Goal: Task Accomplishment & Management: Use online tool/utility

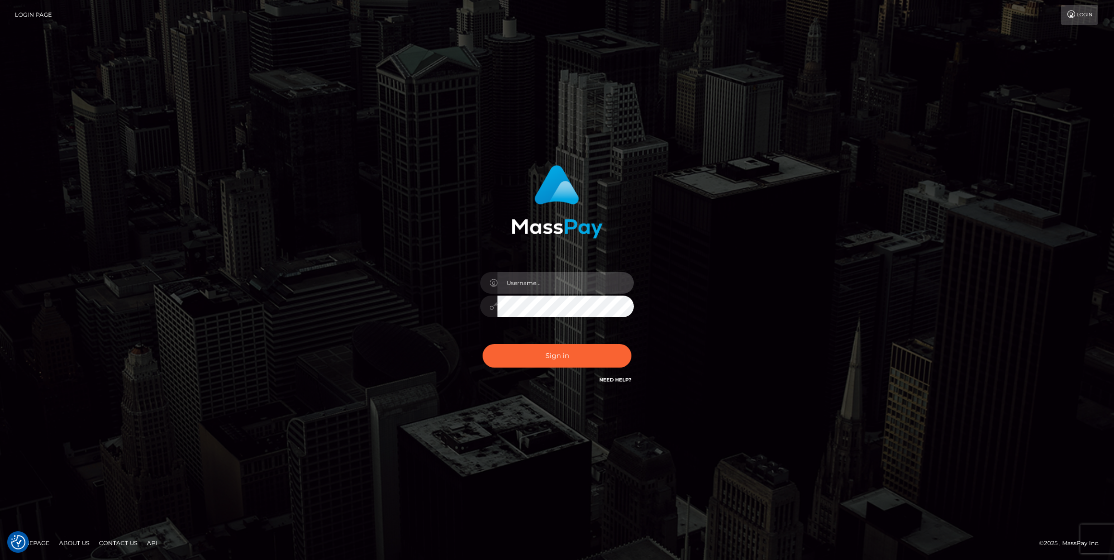
type input "bengreen"
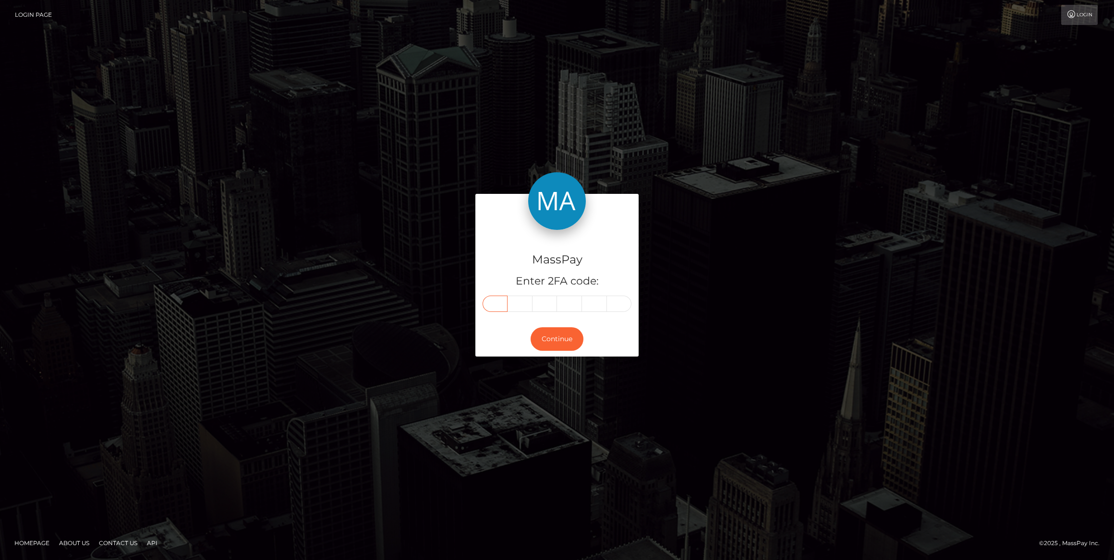
click at [496, 305] on input "text" at bounding box center [494, 304] width 25 height 16
paste input "0"
type input "0"
type input "1"
type input "7"
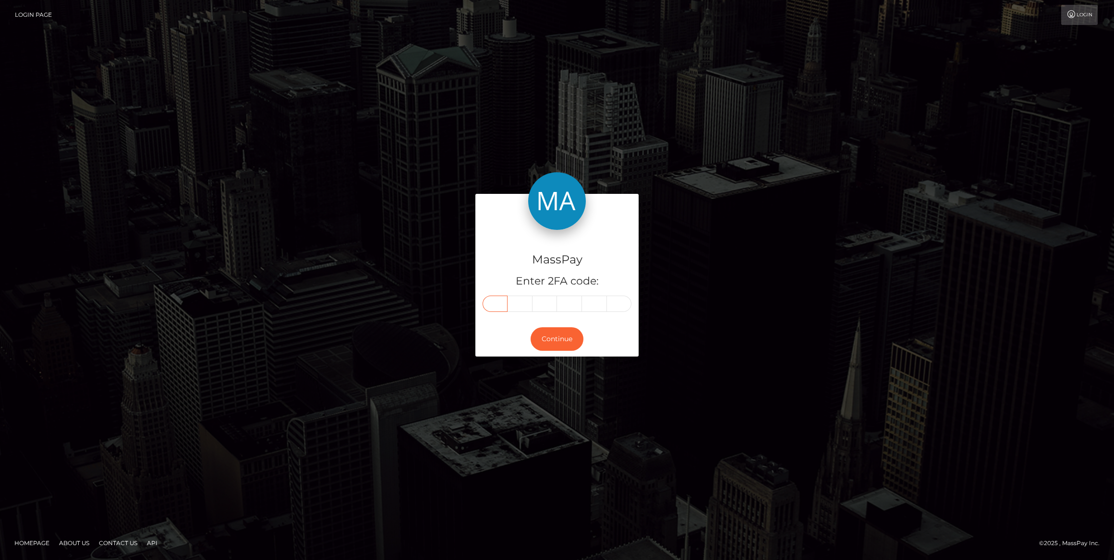
type input "1"
type input "3"
click at [554, 337] on button "Continue" at bounding box center [556, 339] width 53 height 24
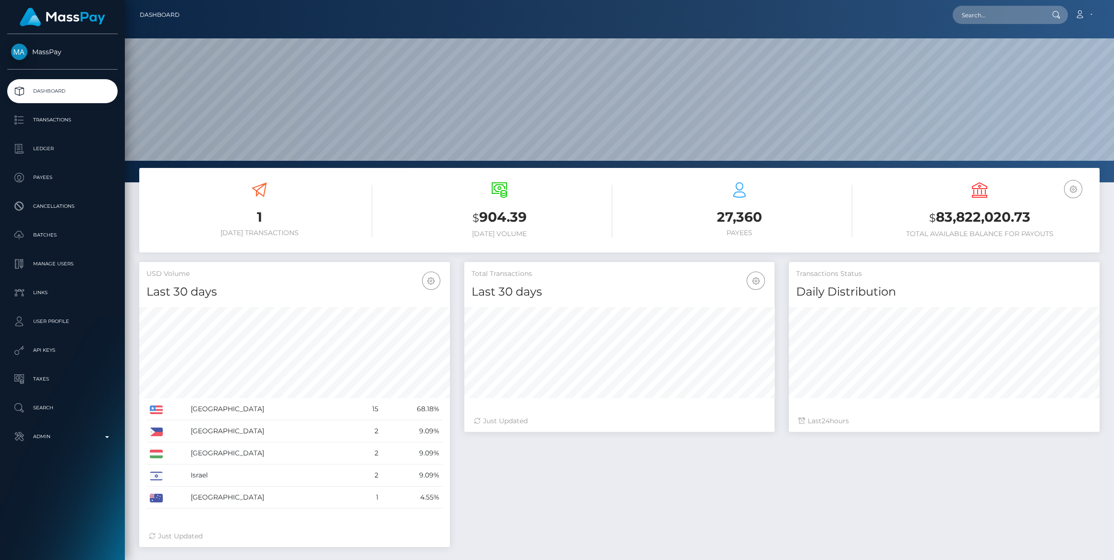
scroll to position [169, 310]
click at [48, 438] on p "Admin" at bounding box center [62, 437] width 103 height 14
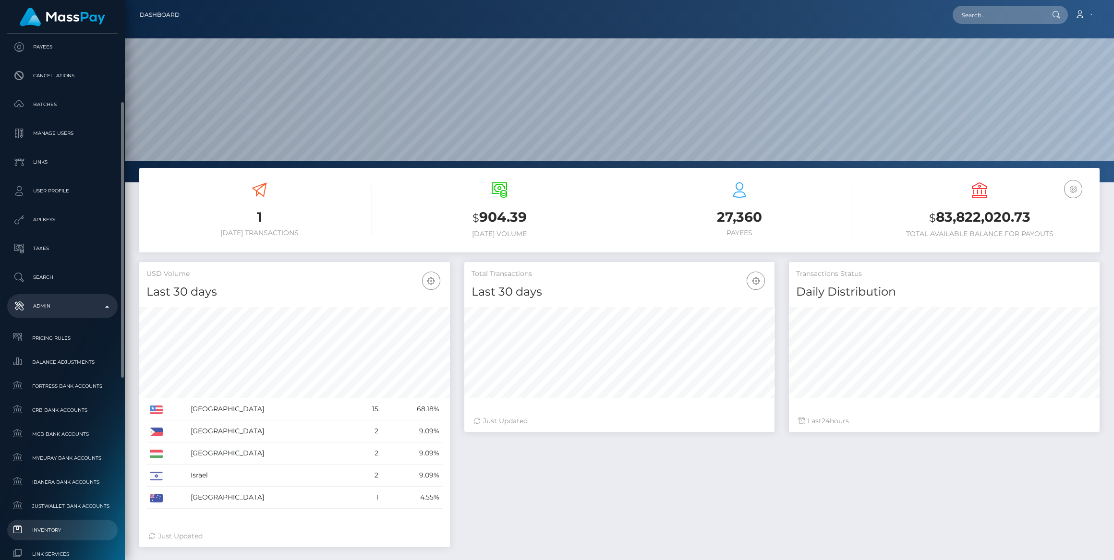
click at [71, 527] on span "Inventory" at bounding box center [62, 530] width 103 height 11
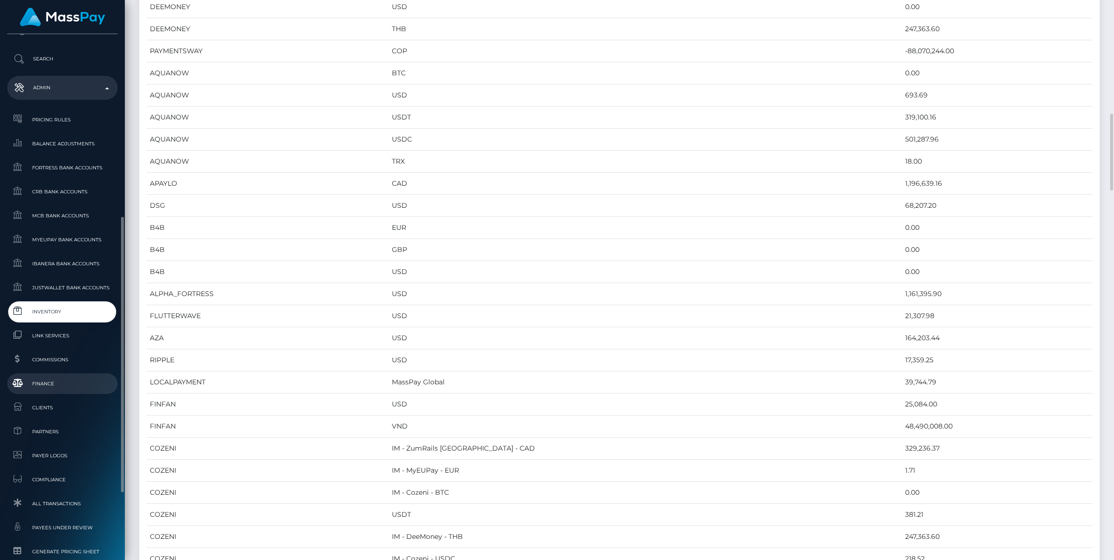
scroll to position [475, 0]
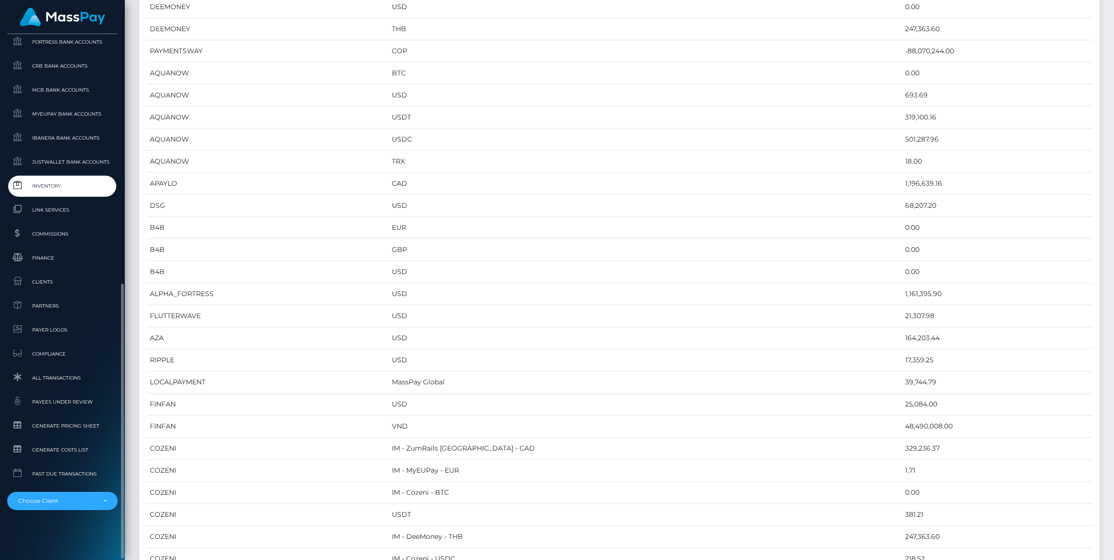
click at [71, 197] on ul "Pricing Rules Balance Adjustments Fortress Bank Accounts CRB Bank Accounts" at bounding box center [62, 247] width 125 height 527
click at [69, 193] on link "Inventory" at bounding box center [62, 186] width 110 height 21
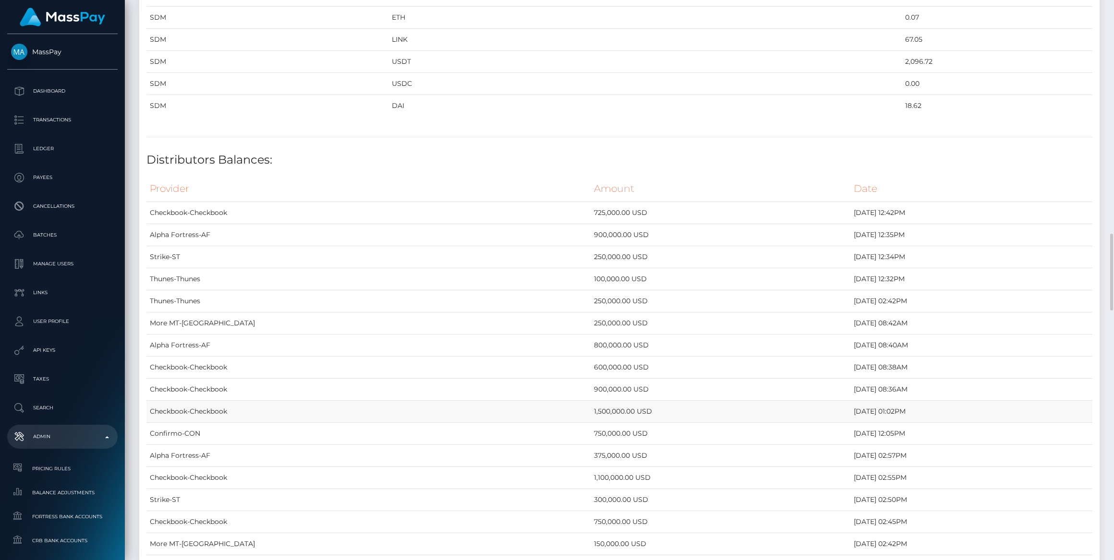
scroll to position [1746, 0]
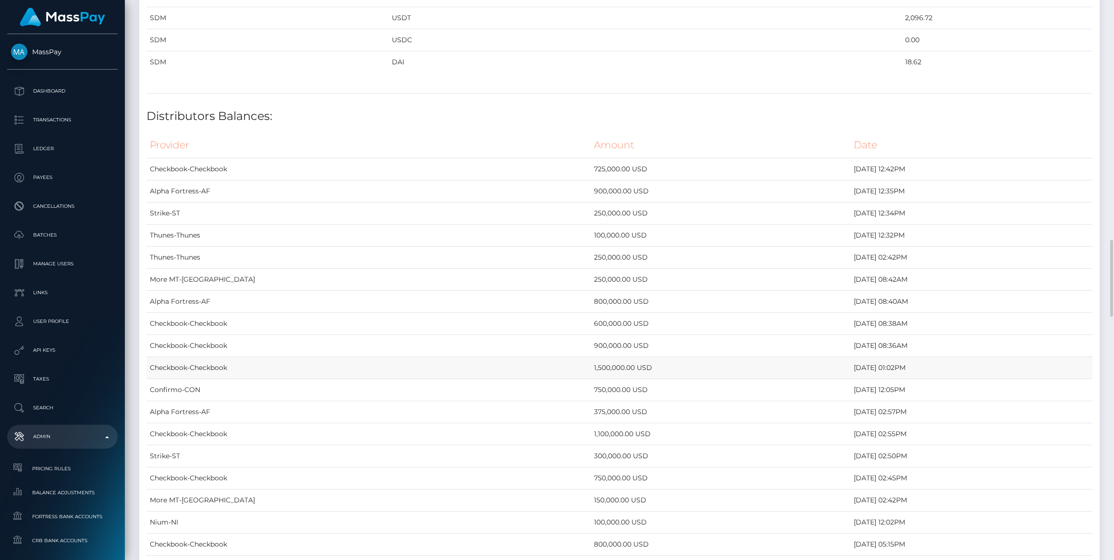
drag, startPoint x: 902, startPoint y: 376, endPoint x: 151, endPoint y: 354, distance: 750.7
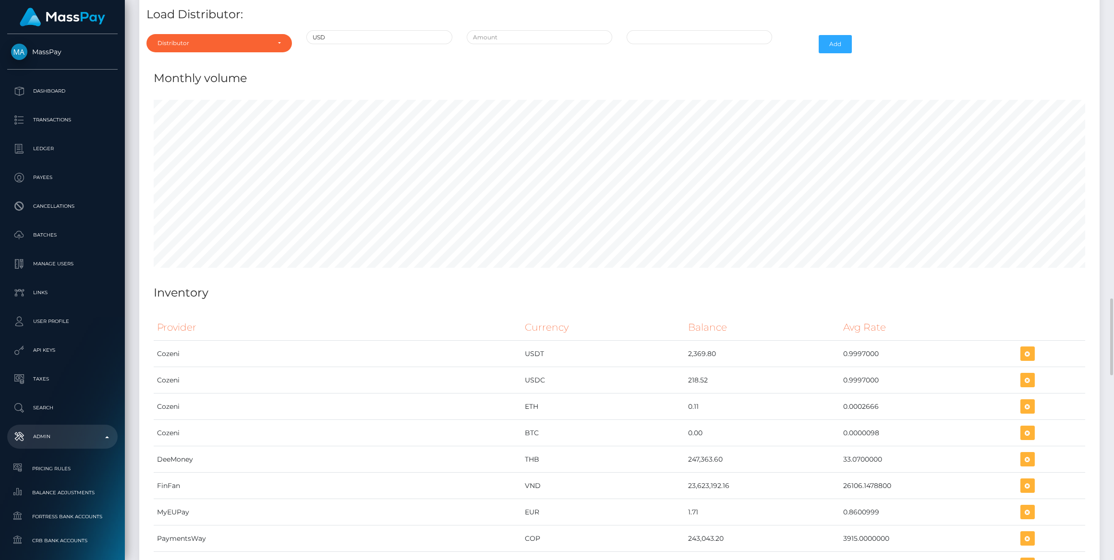
scroll to position [3126, 0]
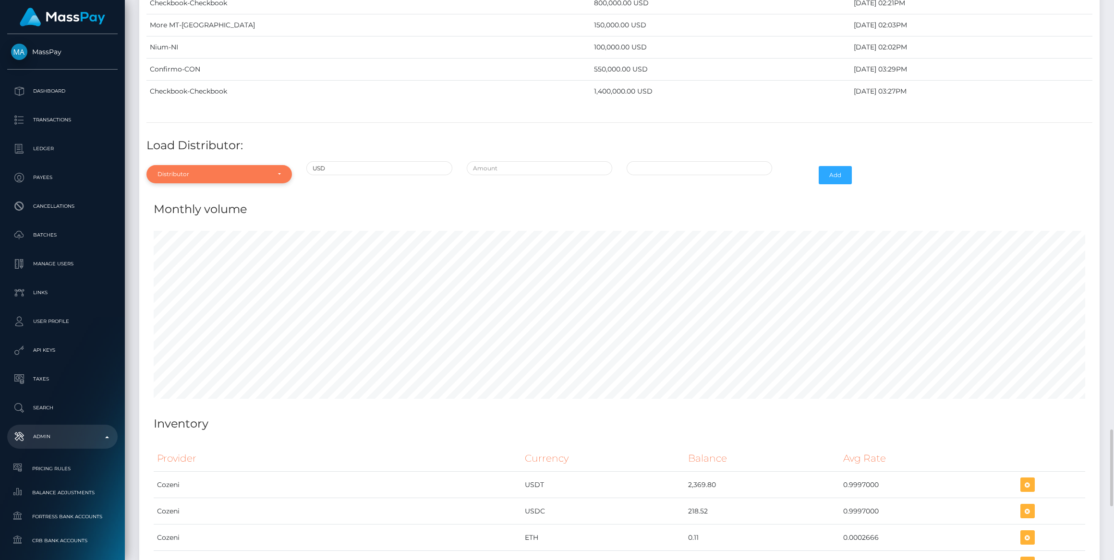
click at [216, 170] on div "Distributor" at bounding box center [213, 174] width 112 height 8
click at [185, 191] on input "Search" at bounding box center [219, 198] width 138 height 14
type input "thu"
click at [191, 209] on link "Thunes" at bounding box center [218, 218] width 145 height 18
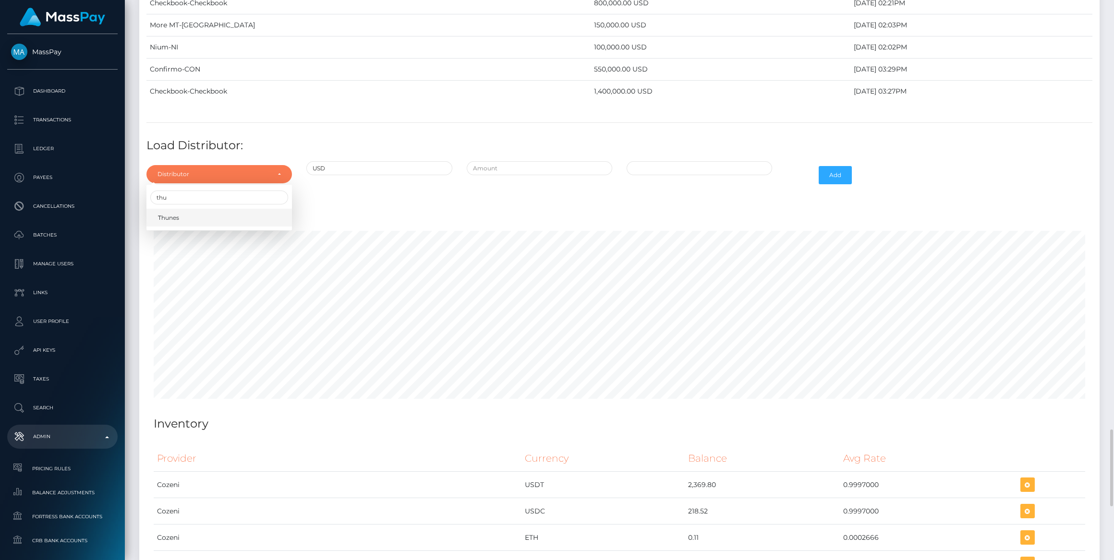
select select "13"
click at [581, 161] on input "text" at bounding box center [539, 168] width 145 height 14
type input "$100,000.0000000"
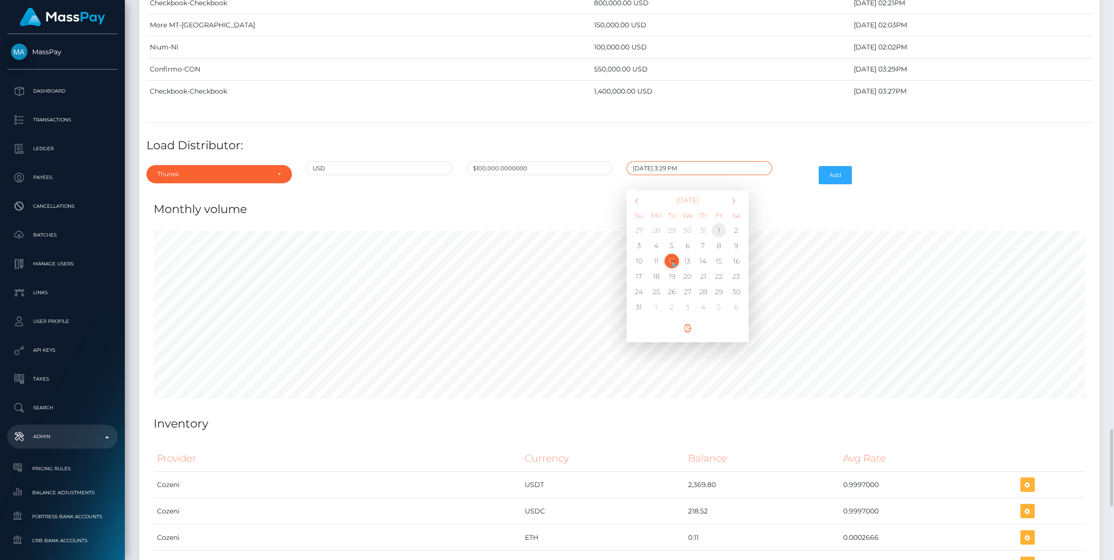
click at [718, 223] on td "1" at bounding box center [719, 230] width 16 height 15
type input "08/01/2025 3:29 PM"
click at [840, 166] on button "Add" at bounding box center [835, 175] width 33 height 18
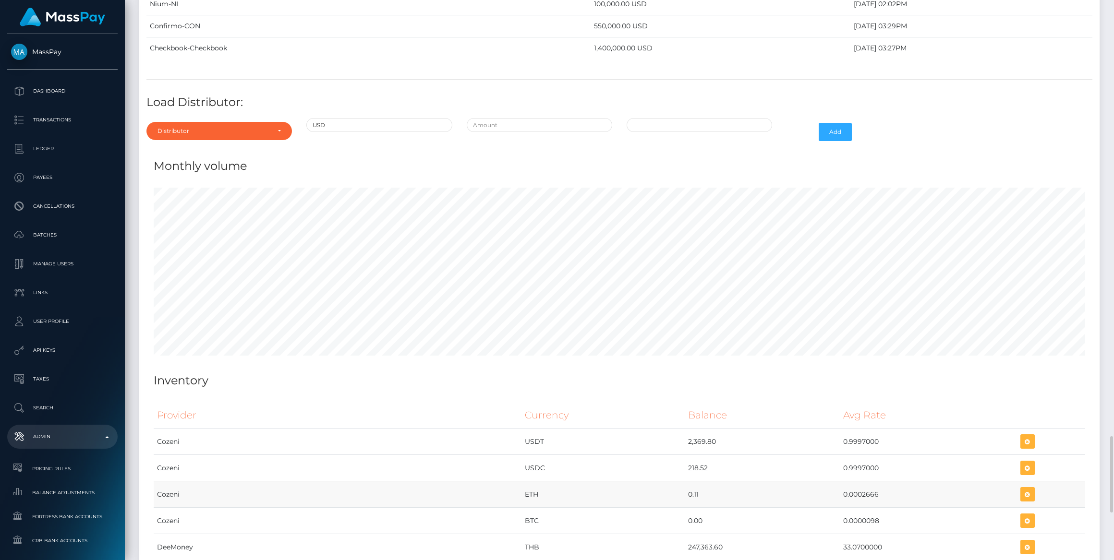
scroll to position [3104, 0]
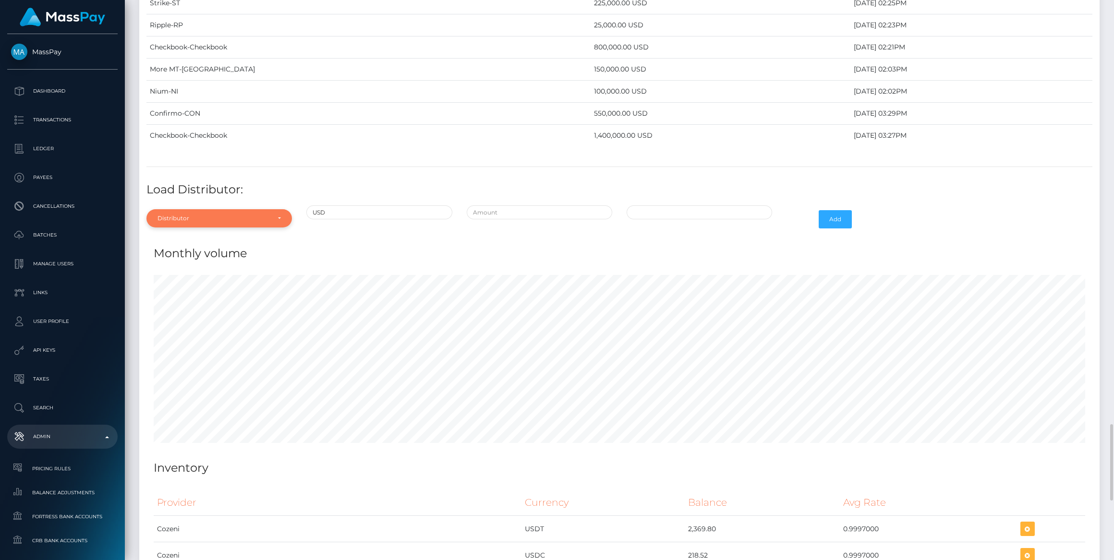
click at [207, 209] on div "Distributor" at bounding box center [218, 218] width 145 height 18
click at [189, 235] on input "Search" at bounding box center [219, 242] width 138 height 14
type input "r"
type input "th"
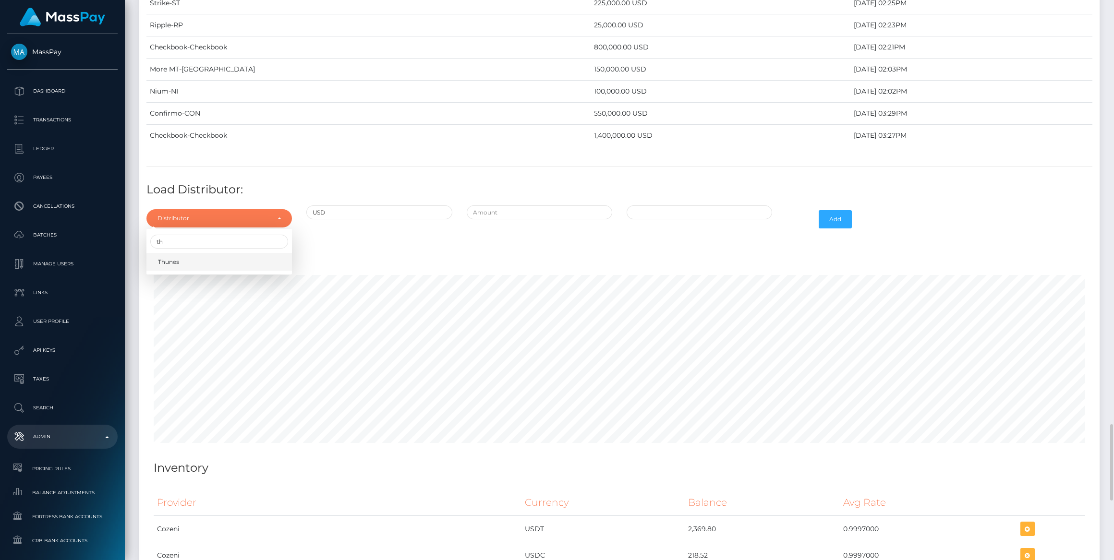
click at [176, 258] on span "Thunes" at bounding box center [168, 262] width 21 height 9
select select "13"
click at [515, 205] on input "text" at bounding box center [539, 212] width 145 height 14
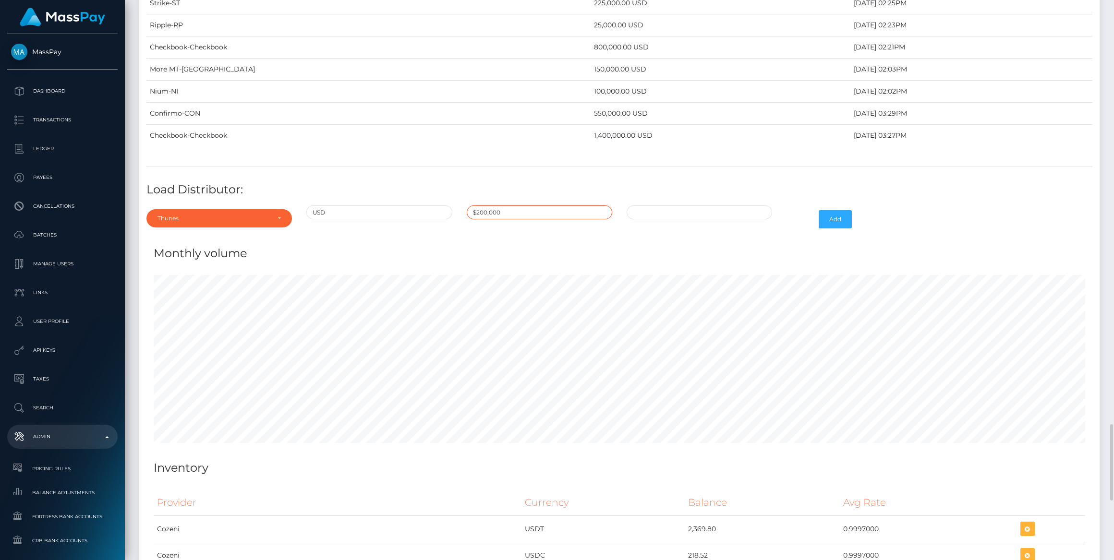
type input "$200,000.0000000"
click at [719, 267] on td "1" at bounding box center [719, 274] width 16 height 15
type input "08/01/2025 3:30 PM"
click at [848, 210] on button "Add" at bounding box center [835, 219] width 33 height 18
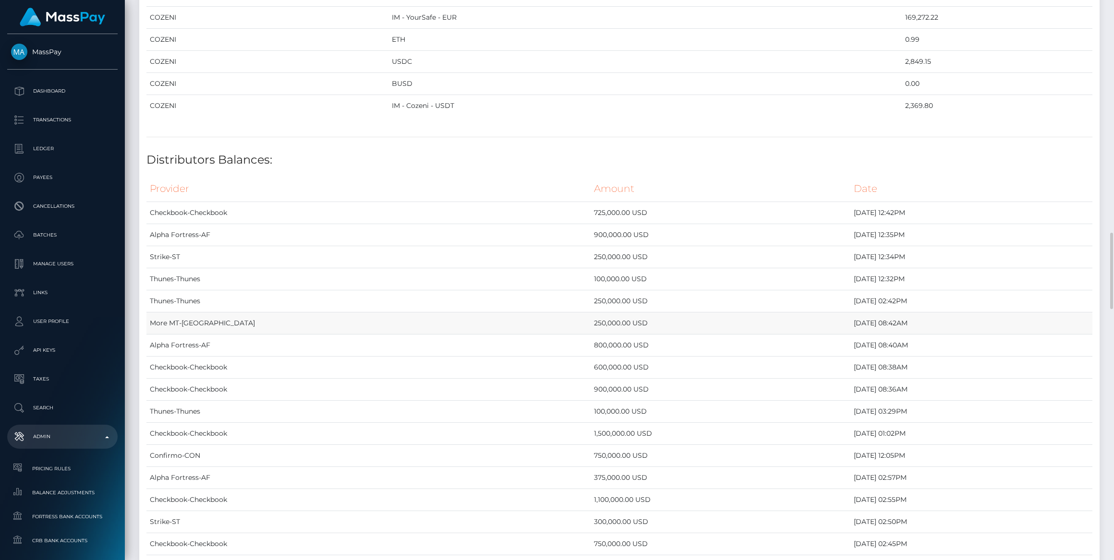
scroll to position [1833, 0]
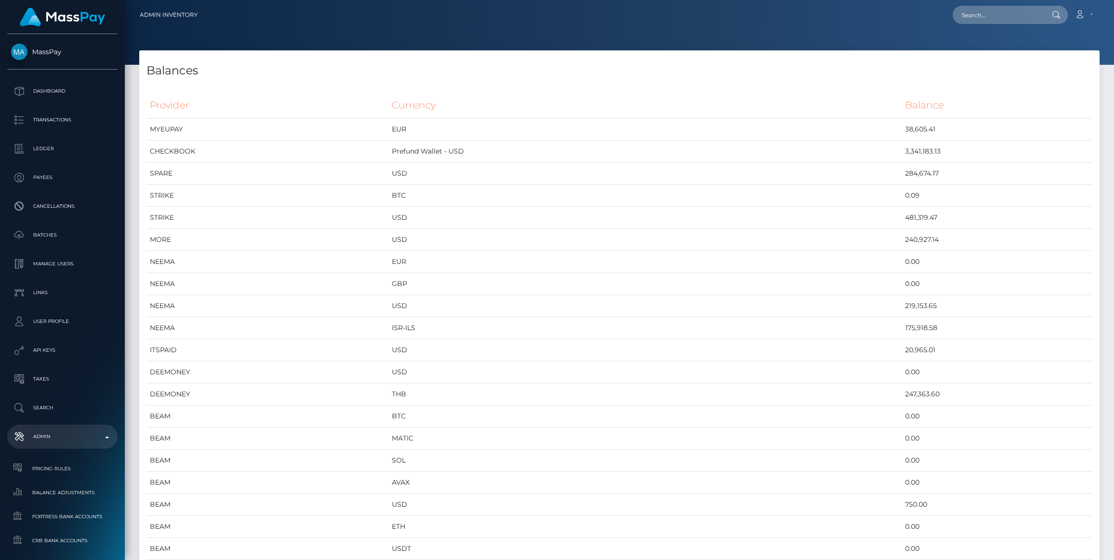
scroll to position [4015, 960]
